Goal: Task Accomplishment & Management: Use online tool/utility

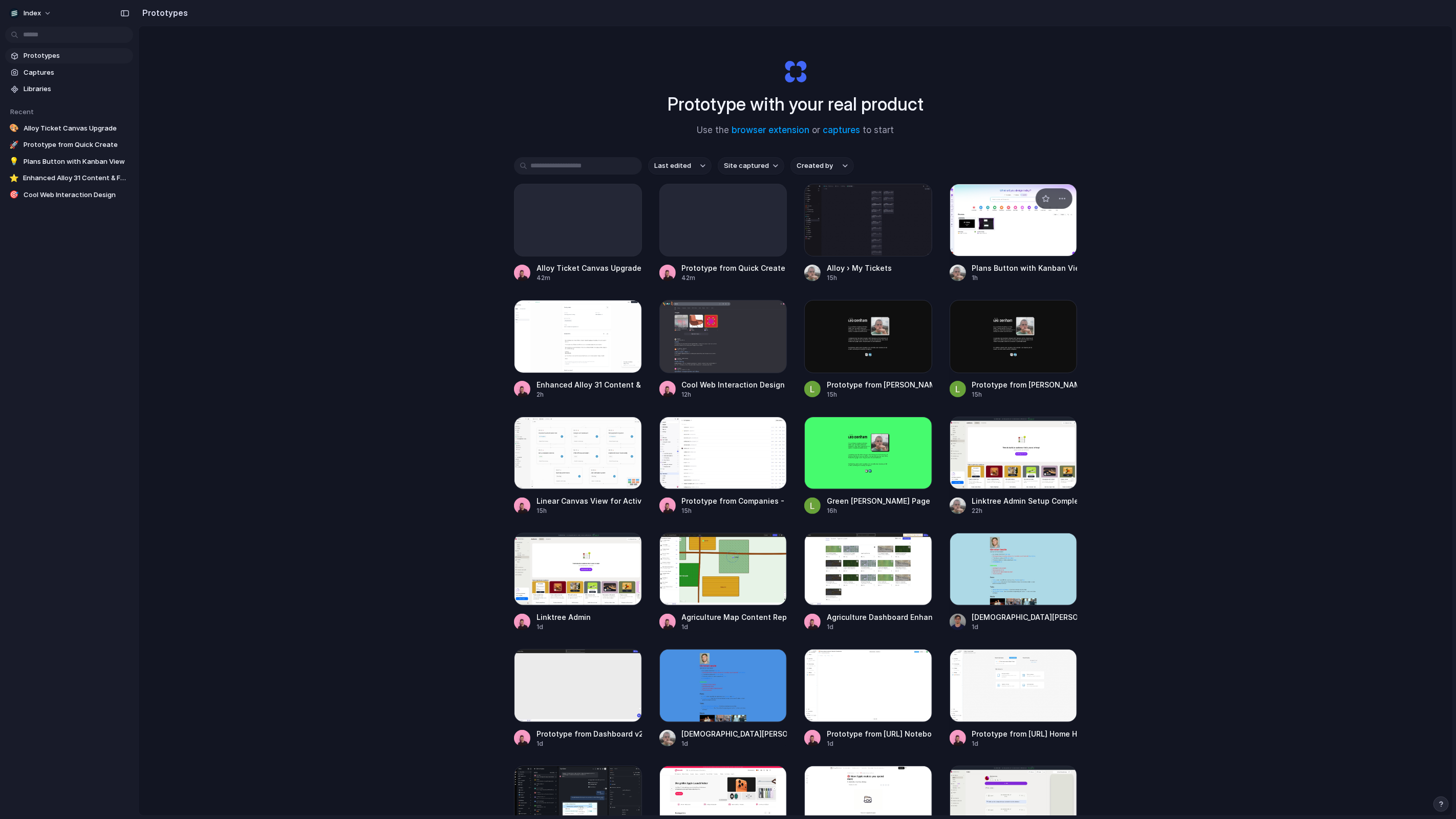
click at [998, 240] on div at bounding box center [1013, 220] width 128 height 73
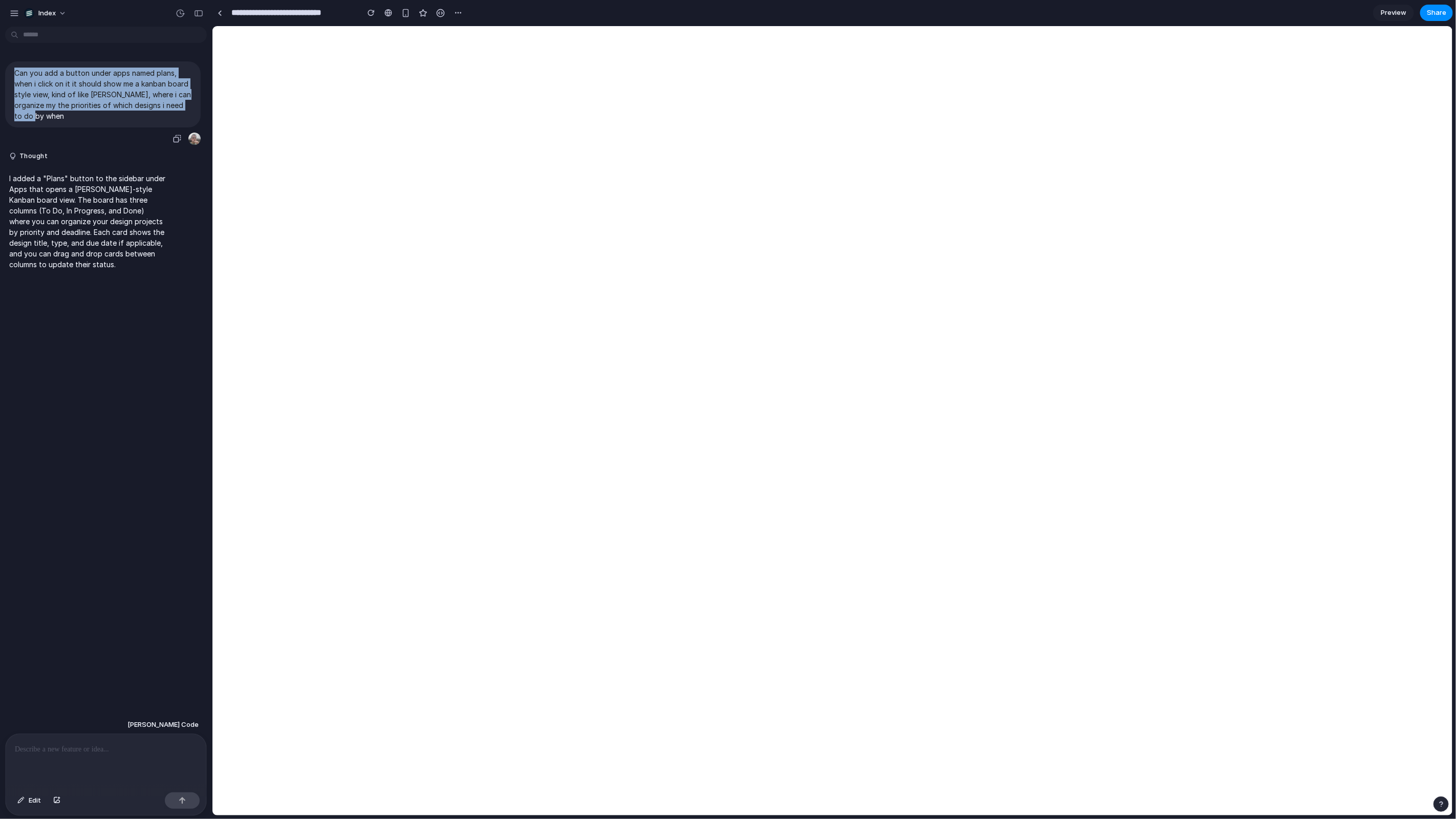
drag, startPoint x: 101, startPoint y: 121, endPoint x: 3, endPoint y: 72, distance: 109.6
click at [3, 72] on div "Can you add a button under apps named plans, when i click on it it should show …" at bounding box center [103, 103] width 206 height 84
copy p "Can you add a button under apps named plans, when i click on it it should show …"
